Goal: Transaction & Acquisition: Obtain resource

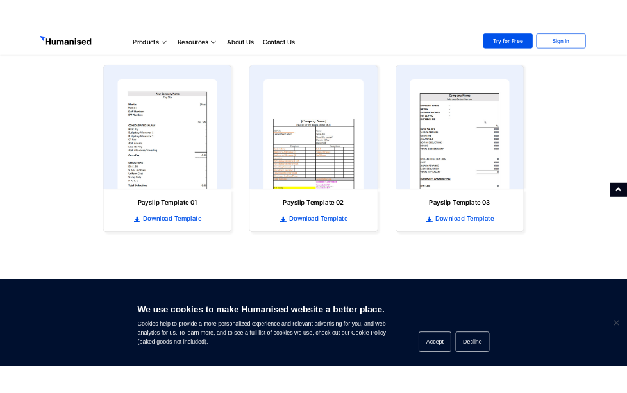
scroll to position [617, 0]
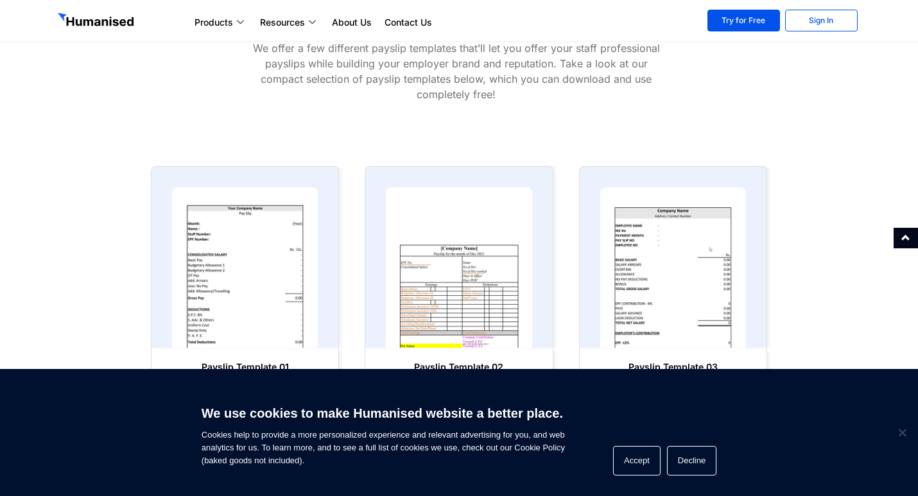
scroll to position [385, 0]
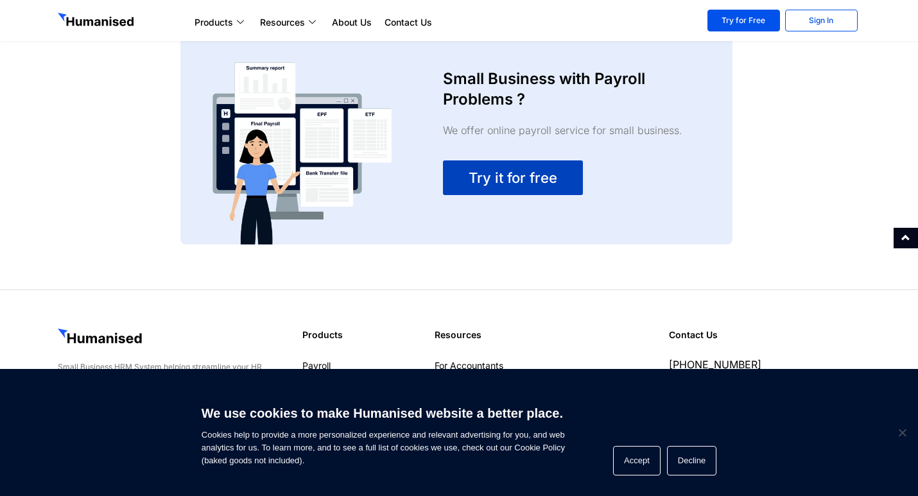
scroll to position [2248, 0]
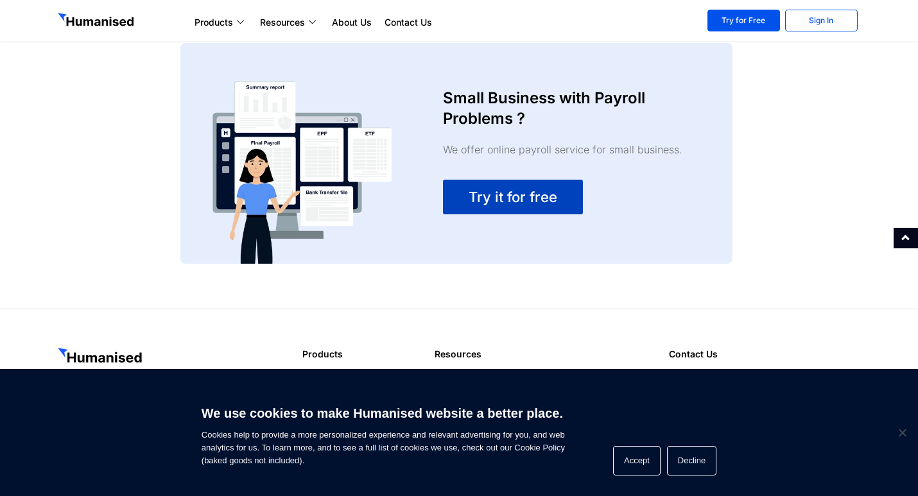
click at [468, 205] on span "Try it for free" at bounding box center [512, 196] width 89 height 15
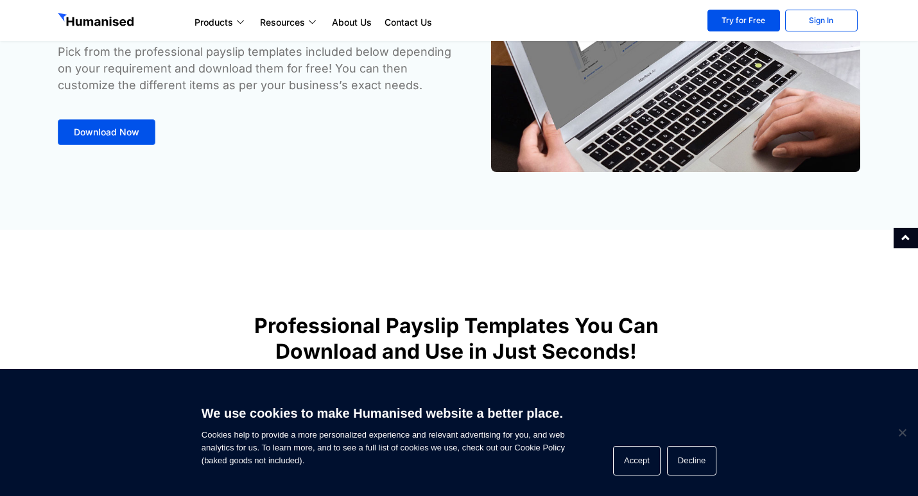
scroll to position [192, 0]
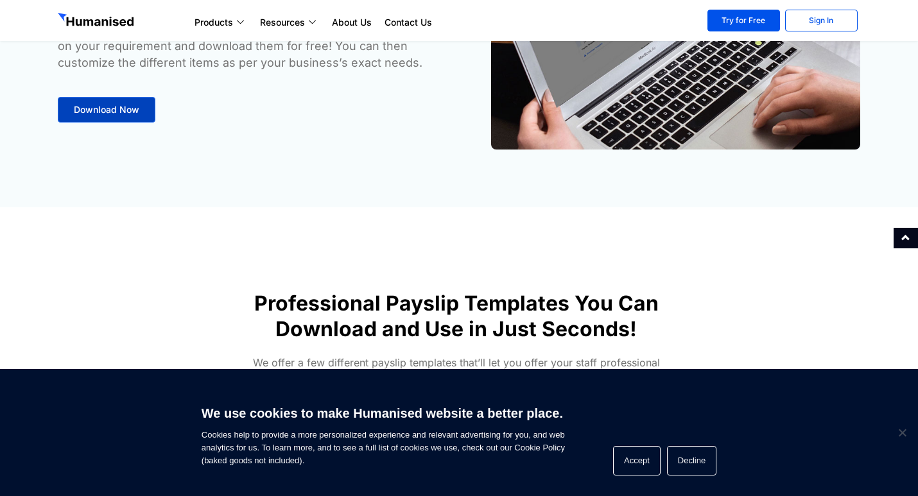
click at [114, 105] on span "Download Now" at bounding box center [106, 109] width 65 height 9
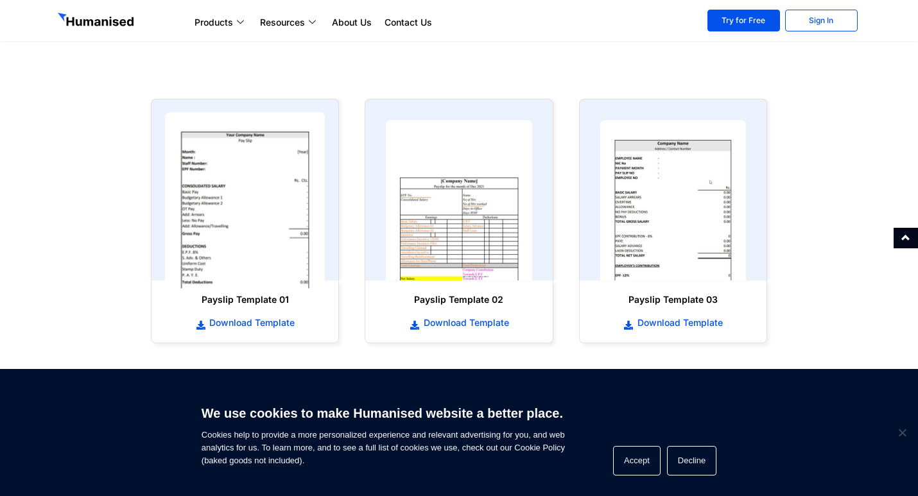
scroll to position [592, 0]
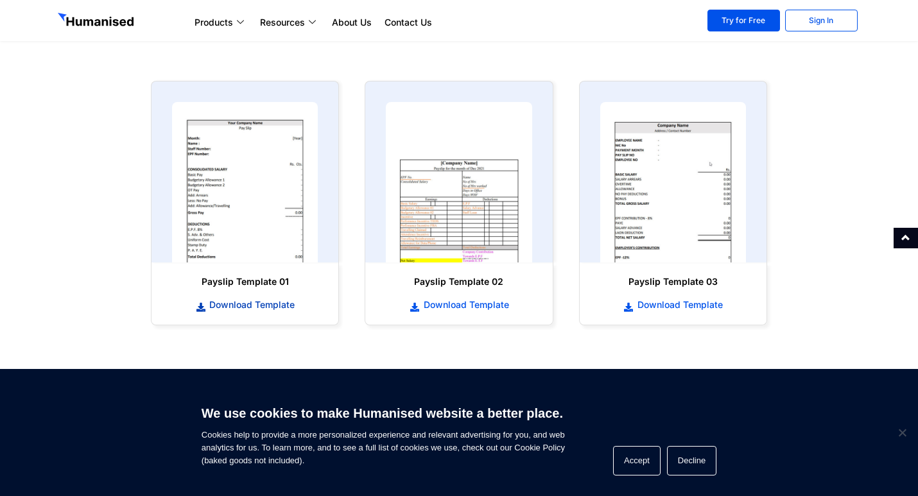
click at [264, 300] on span "Download Template" at bounding box center [250, 304] width 89 height 13
